Goal: Transaction & Acquisition: Obtain resource

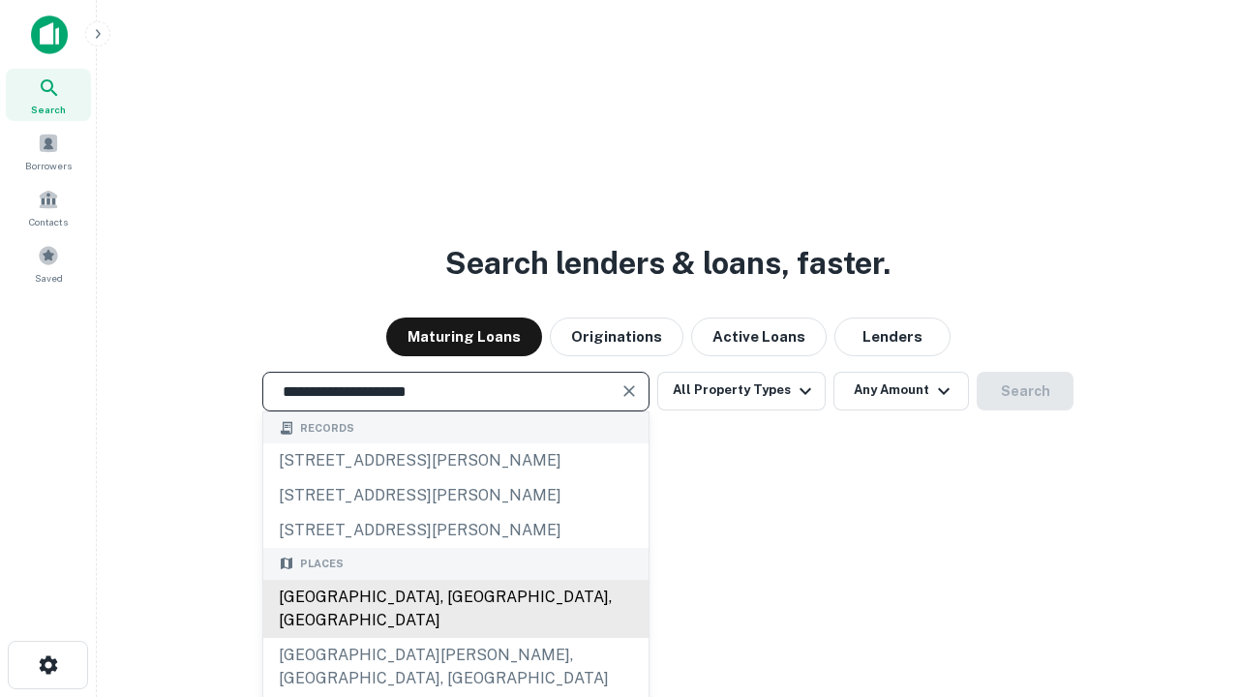
click at [455, 638] on div "[GEOGRAPHIC_DATA], [GEOGRAPHIC_DATA], [GEOGRAPHIC_DATA]" at bounding box center [455, 609] width 385 height 58
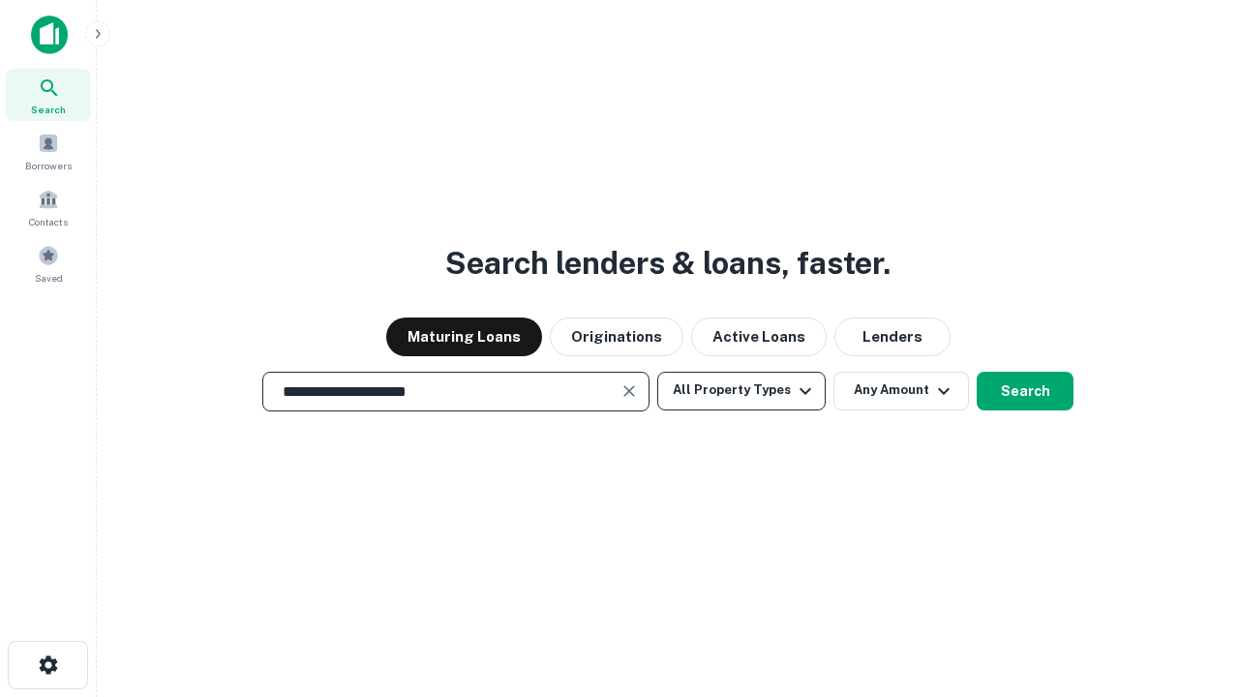
type input "**********"
click at [742, 390] on button "All Property Types" at bounding box center [741, 391] width 168 height 39
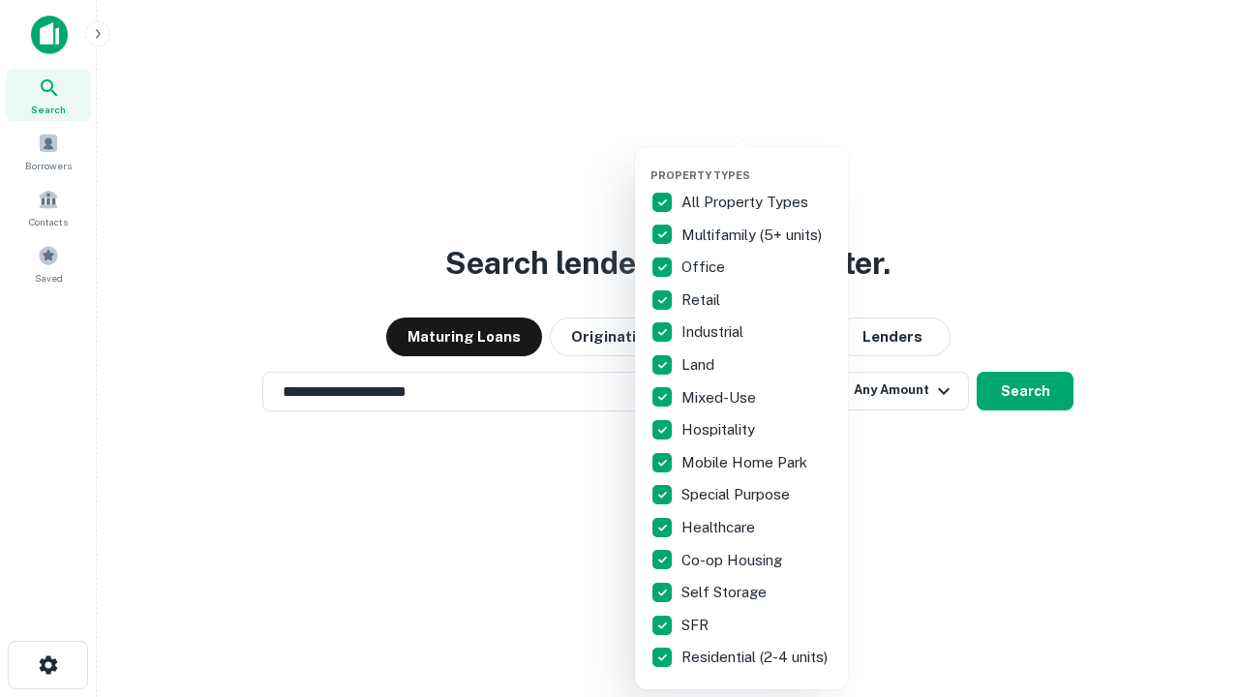
click at [757, 163] on button "button" at bounding box center [757, 163] width 213 height 1
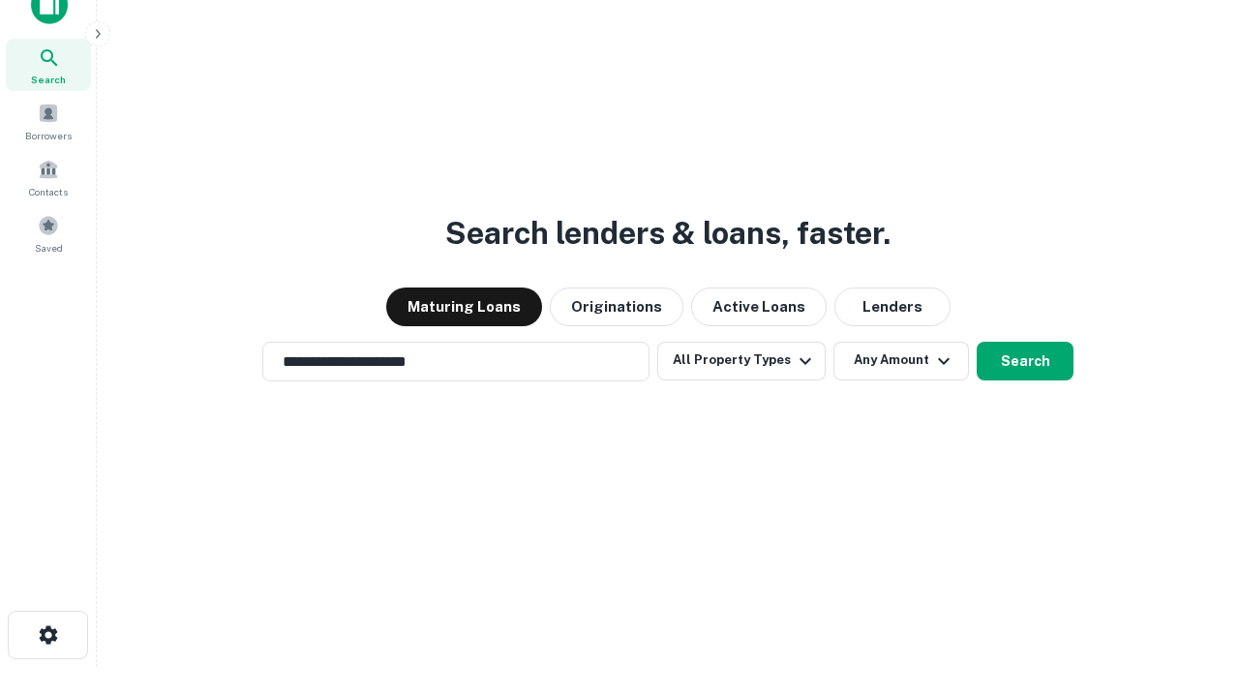
scroll to position [12, 233]
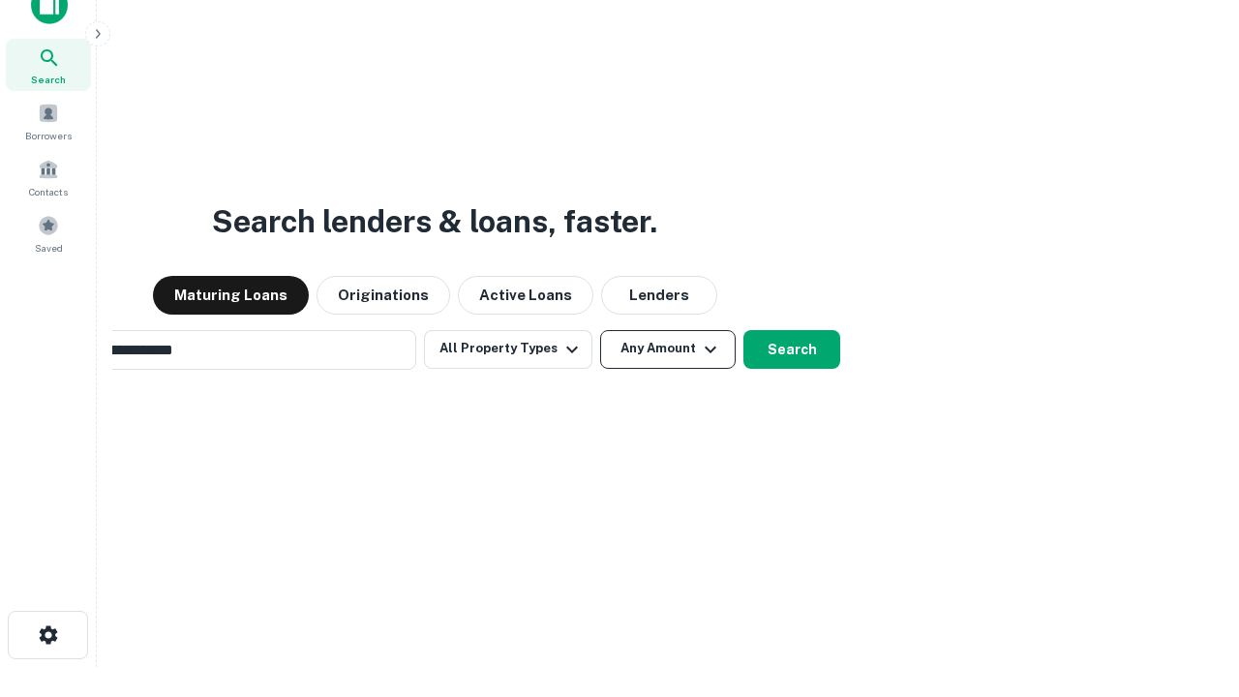
click at [600, 330] on button "Any Amount" at bounding box center [668, 349] width 136 height 39
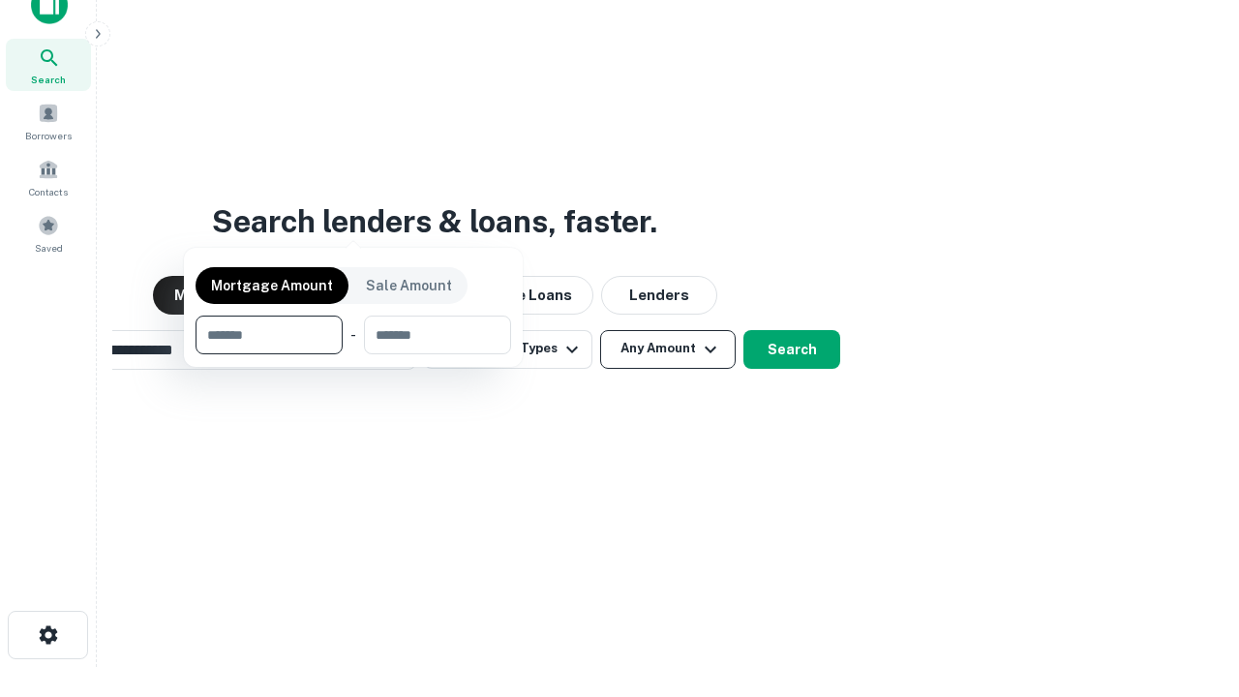
scroll to position [31, 0]
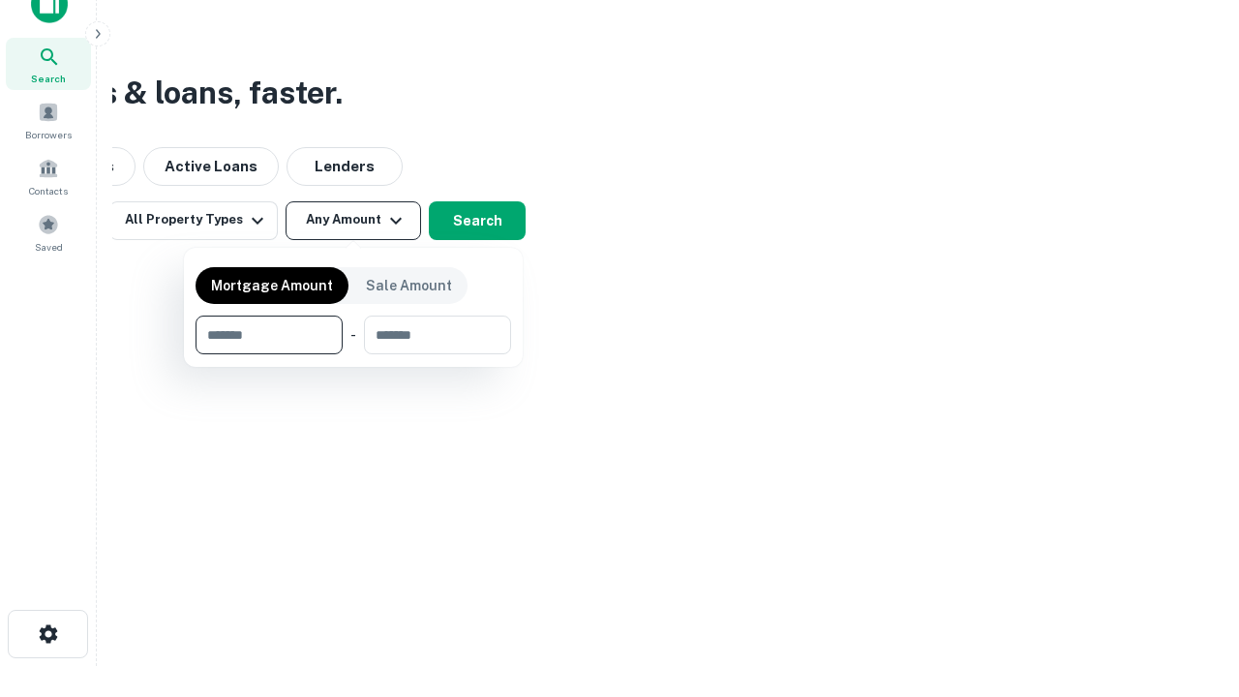
type input "*******"
click at [353, 354] on button "button" at bounding box center [354, 354] width 316 height 1
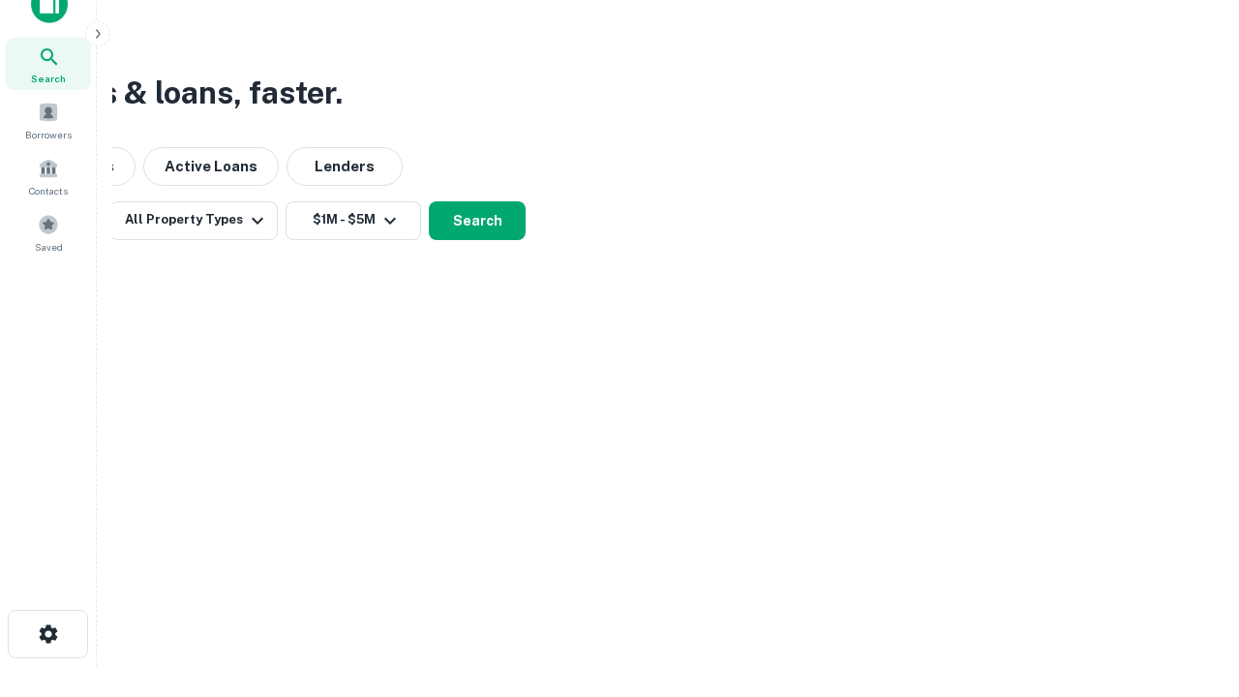
scroll to position [12, 357]
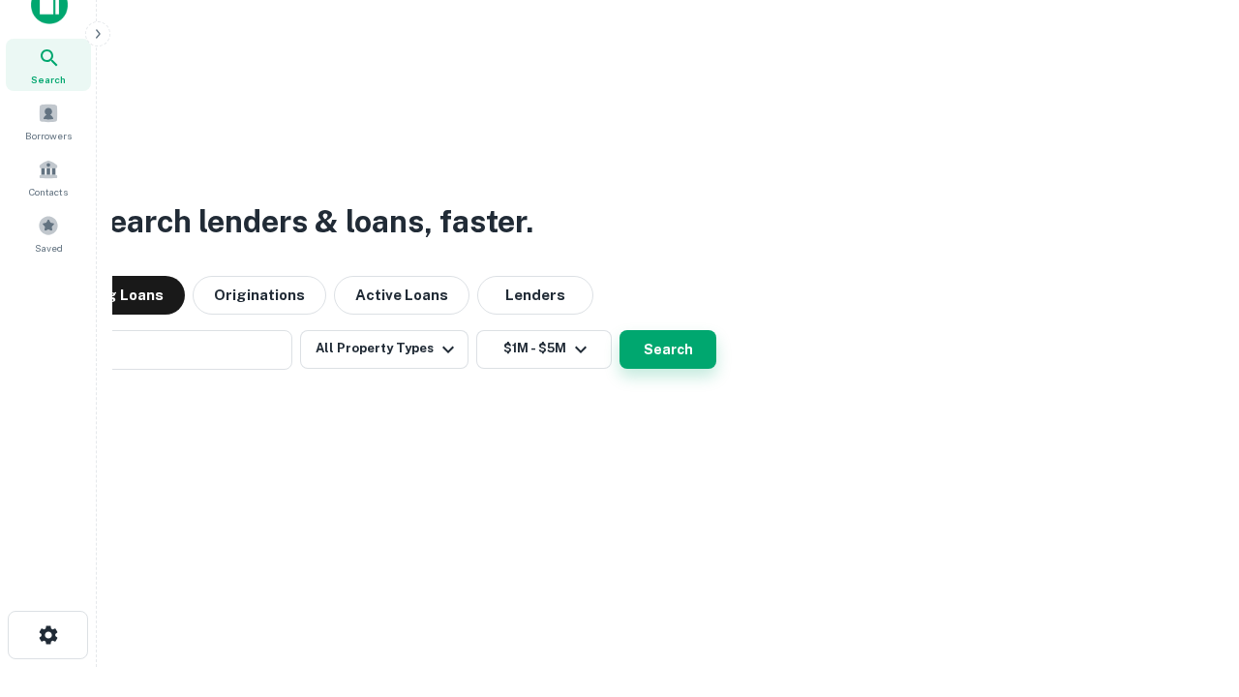
click at [620, 330] on button "Search" at bounding box center [668, 349] width 97 height 39
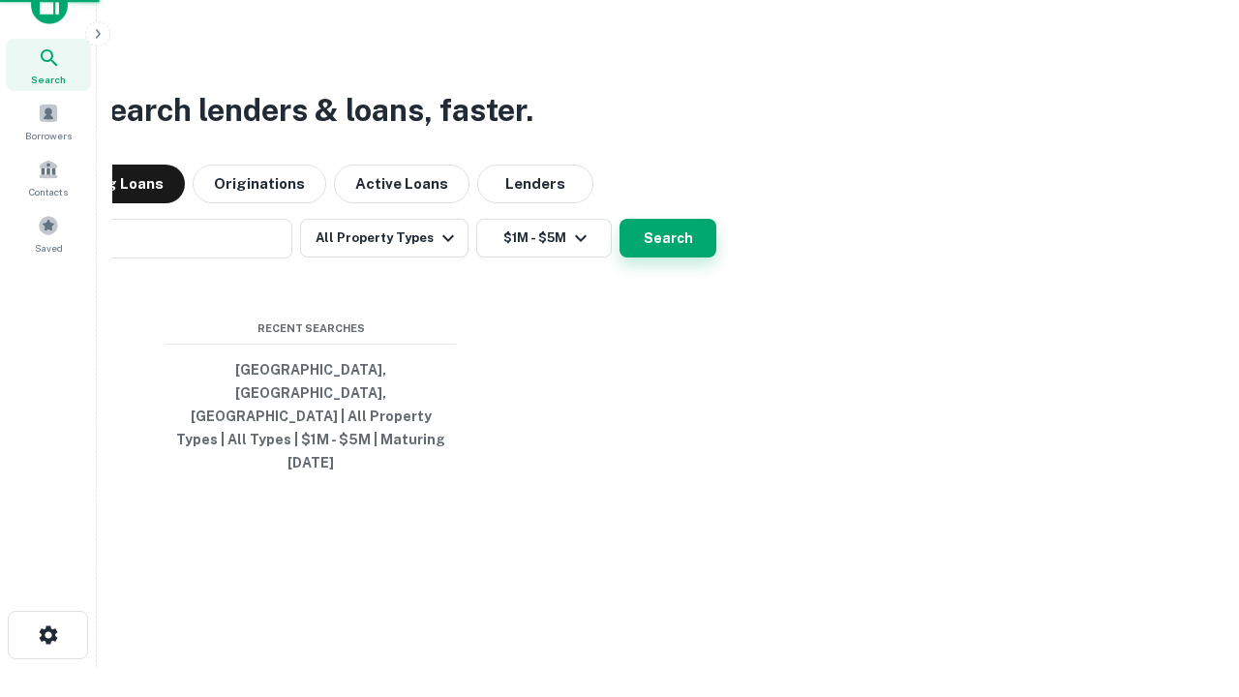
scroll to position [51, 548]
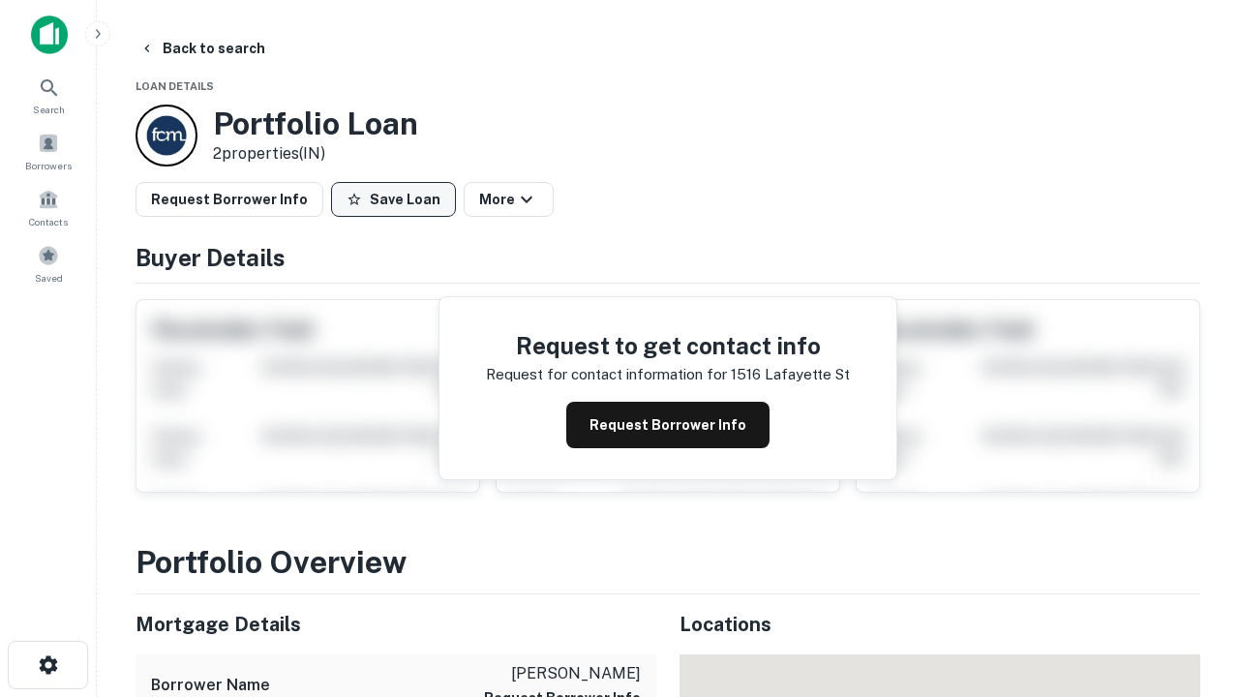
click at [393, 199] on button "Save Loan" at bounding box center [393, 199] width 125 height 35
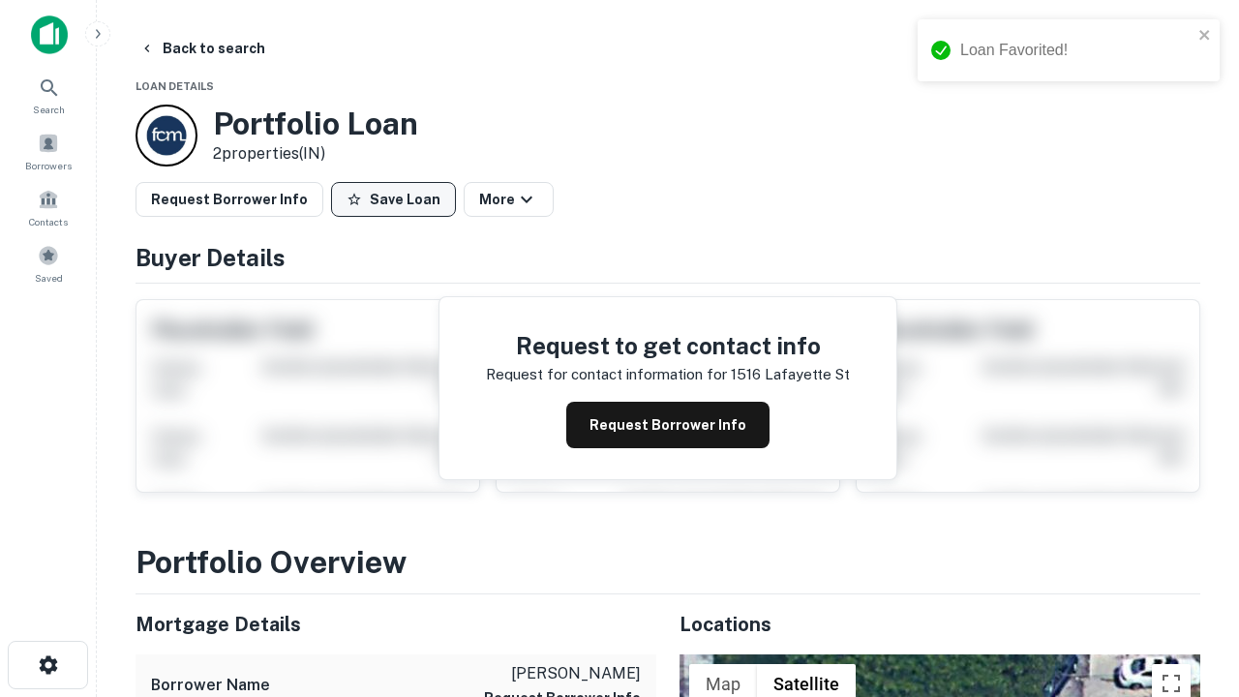
click at [398, 199] on button "Save Loan" at bounding box center [393, 199] width 125 height 35
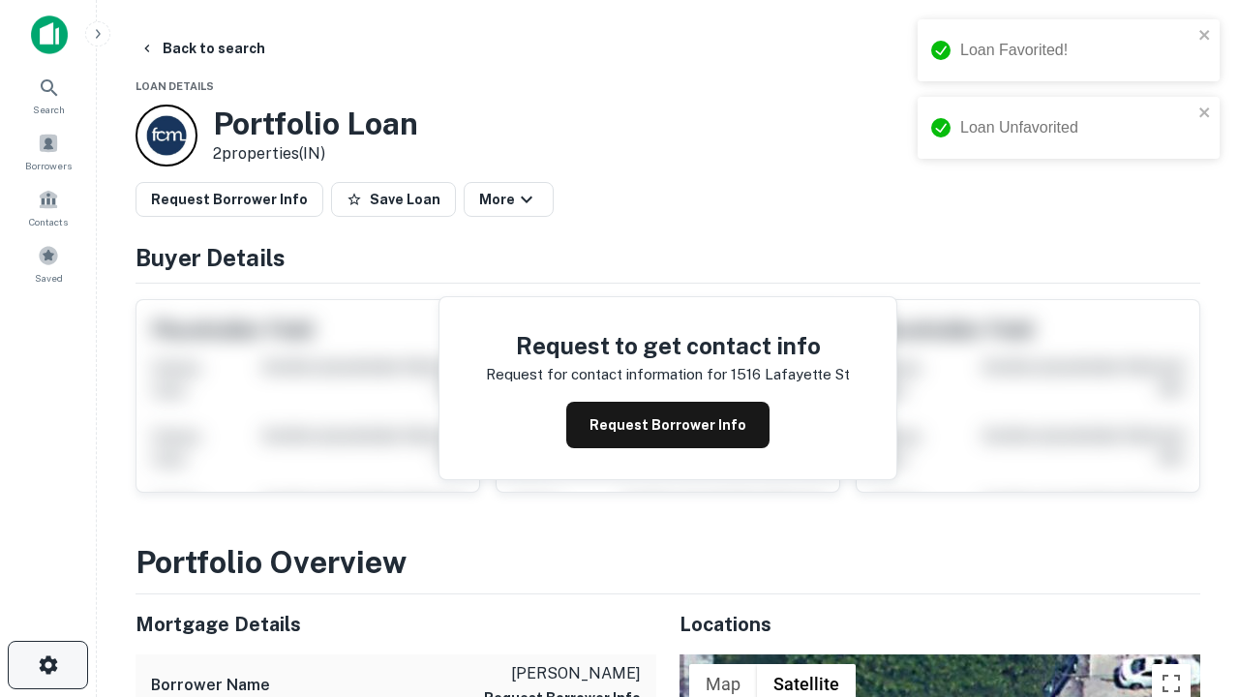
click at [47, 665] on icon "button" at bounding box center [48, 664] width 23 height 23
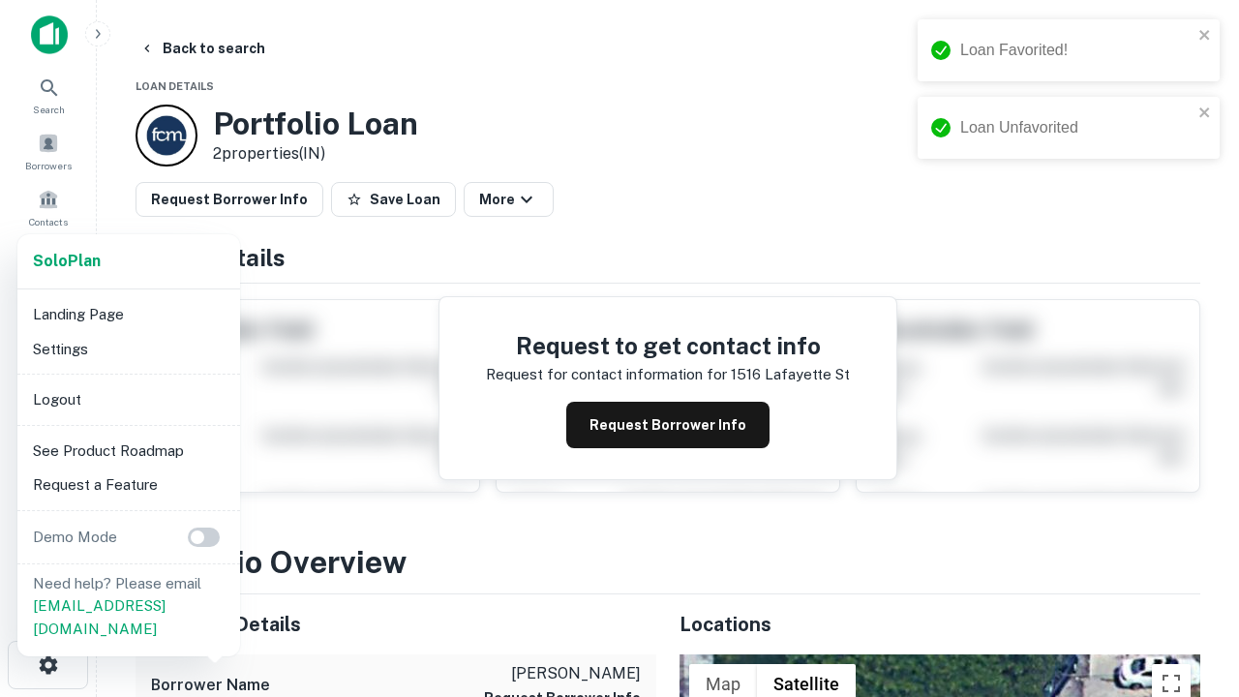
click at [128, 399] on li "Logout" at bounding box center [128, 399] width 207 height 35
